Goal: Information Seeking & Learning: Learn about a topic

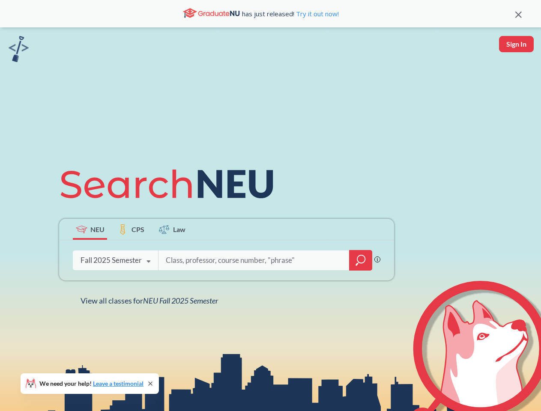
click at [270, 206] on icon at bounding box center [170, 184] width 223 height 48
click at [518, 14] on icon at bounding box center [518, 15] width 6 height 6
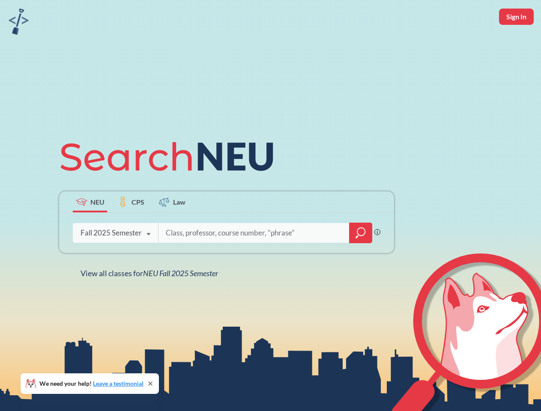
click at [516, 44] on div "NEU CPS Law Phrase search guarantees the exact search appears in the results. E…" at bounding box center [270, 205] width 541 height 411
click at [90, 229] on div "Fall 2025 Semester" at bounding box center [110, 232] width 61 height 9
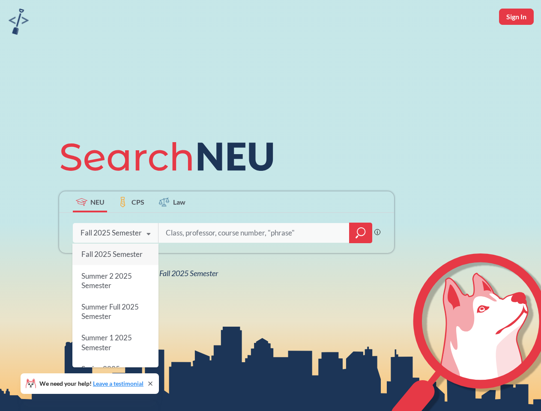
click at [131, 229] on div "Fall 2025 Semester" at bounding box center [110, 232] width 61 height 9
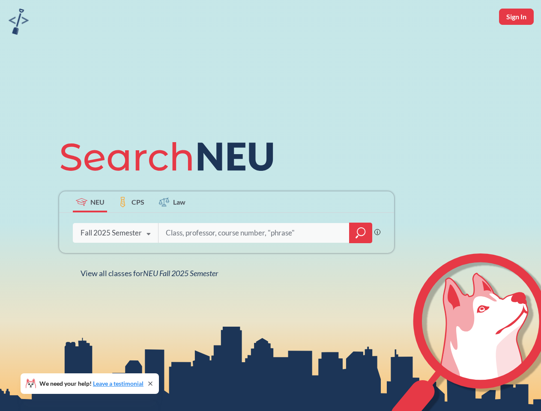
click at [172, 229] on input "search" at bounding box center [254, 233] width 178 height 18
click at [361, 260] on div "NEU CPS Law Phrase search guarantees the exact search appears in the results. E…" at bounding box center [226, 206] width 345 height 146
click at [115, 260] on div "NEU CPS Law Phrase search guarantees the exact search appears in the results. E…" at bounding box center [226, 206] width 345 height 146
click at [149, 262] on div "NEU CPS Law Phrase search guarantees the exact search appears in the results. E…" at bounding box center [226, 206] width 345 height 146
click at [151, 301] on div "NEU CPS Law Phrase search guarantees the exact search appears in the results. E…" at bounding box center [270, 205] width 541 height 411
